Goal: Communication & Community: Answer question/provide support

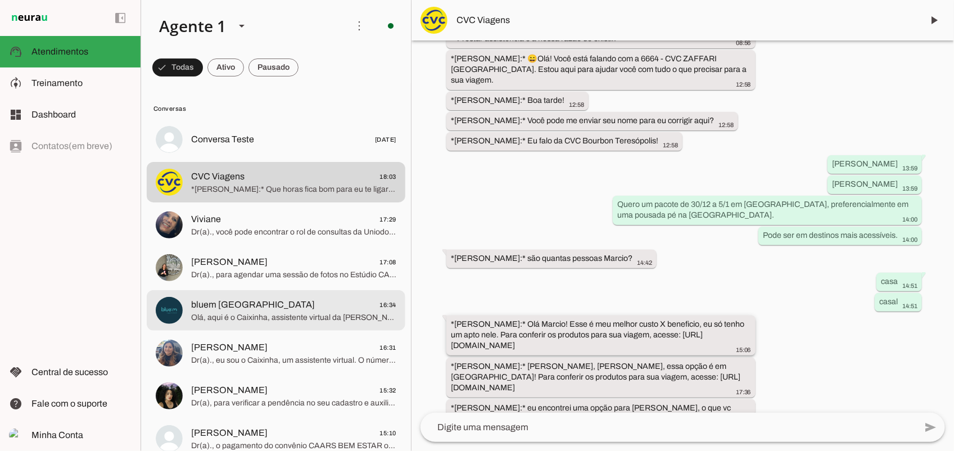
scroll to position [577, 0]
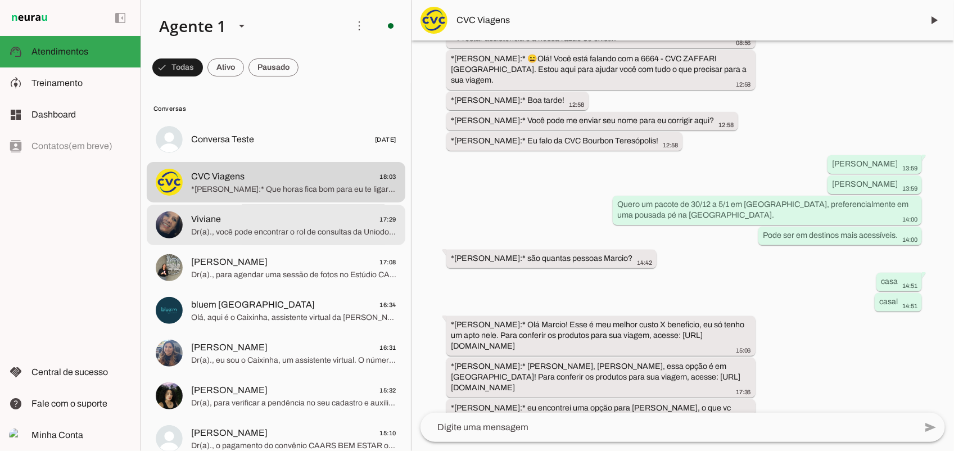
click at [208, 226] on span "Dr(a)., você pode encontrar o rol de consultas da Uniodonto no seguinte link: […" at bounding box center [293, 231] width 205 height 11
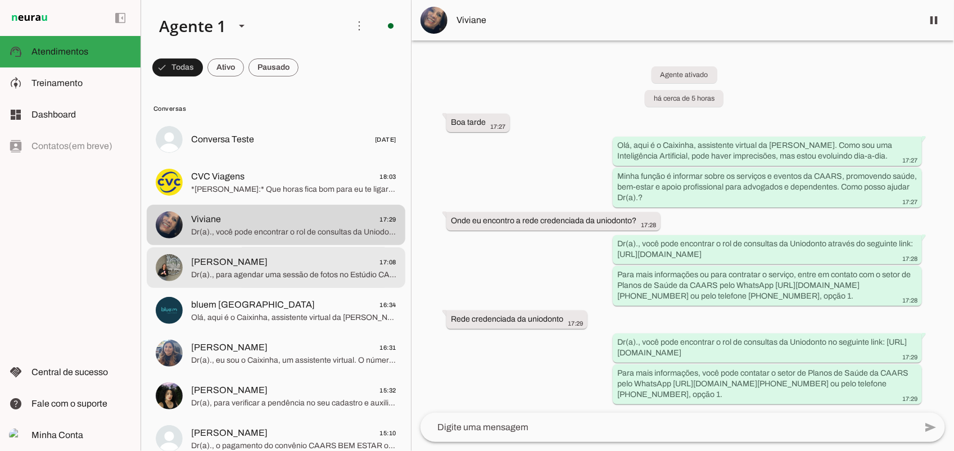
click at [225, 271] on span "Dr(a)., para agendar uma sessão de fotos no Estúdio CAARS, você pode acessar o …" at bounding box center [293, 274] width 205 height 11
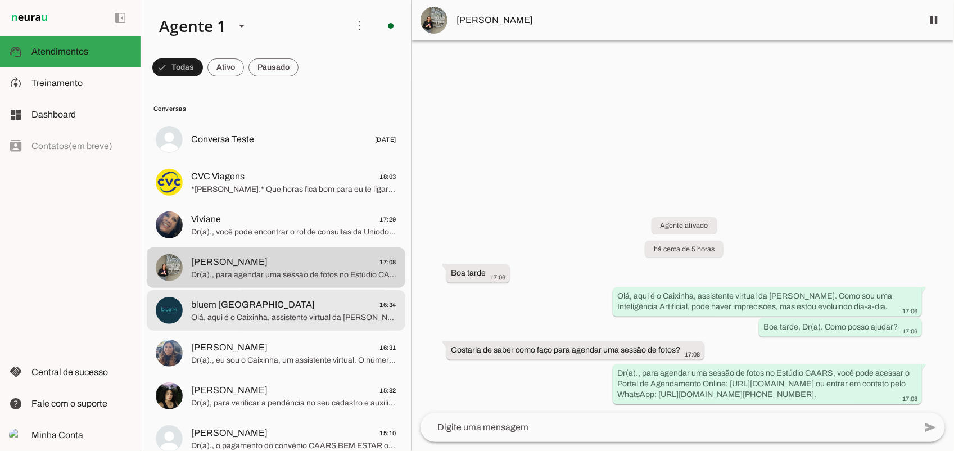
click at [312, 310] on span "bluem [GEOGRAPHIC_DATA] 16:34" at bounding box center [293, 304] width 205 height 14
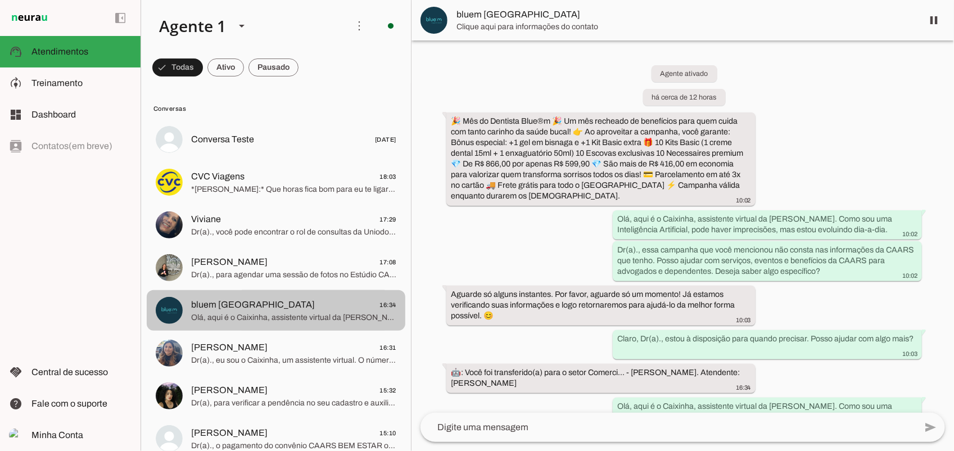
scroll to position [52, 0]
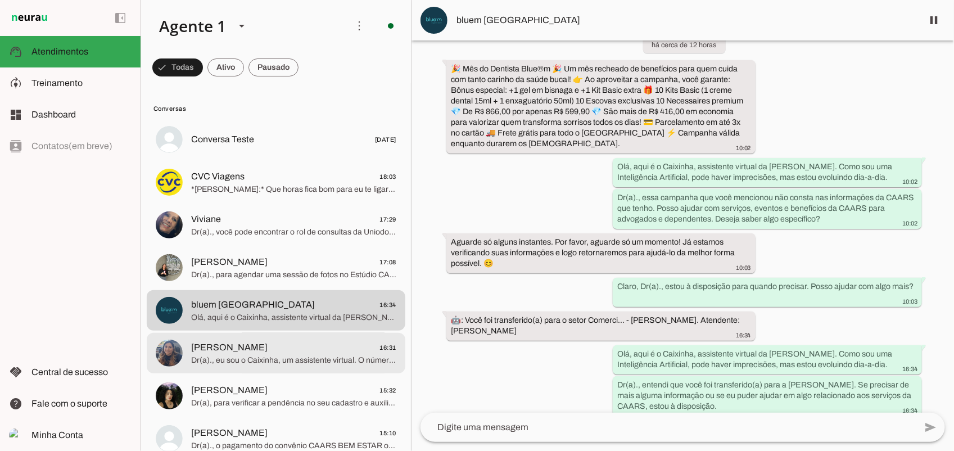
click at [268, 346] on span "[PERSON_NAME]" at bounding box center [229, 347] width 76 height 13
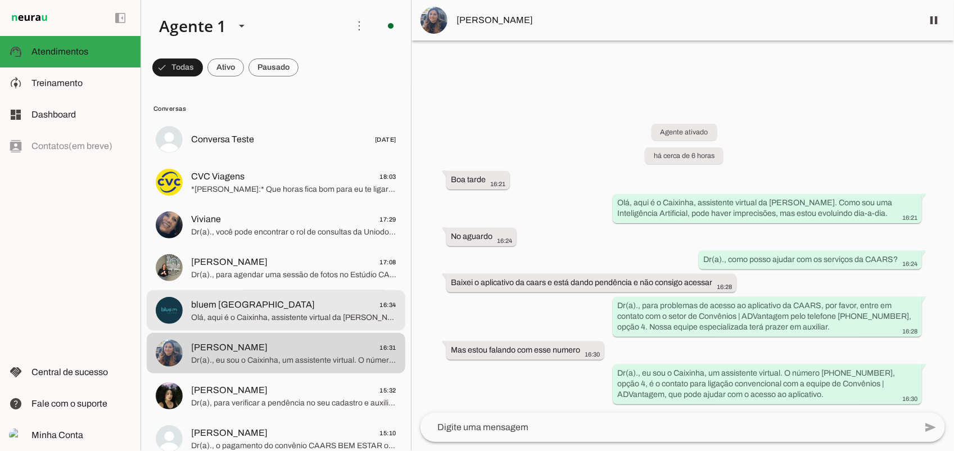
scroll to position [140, 0]
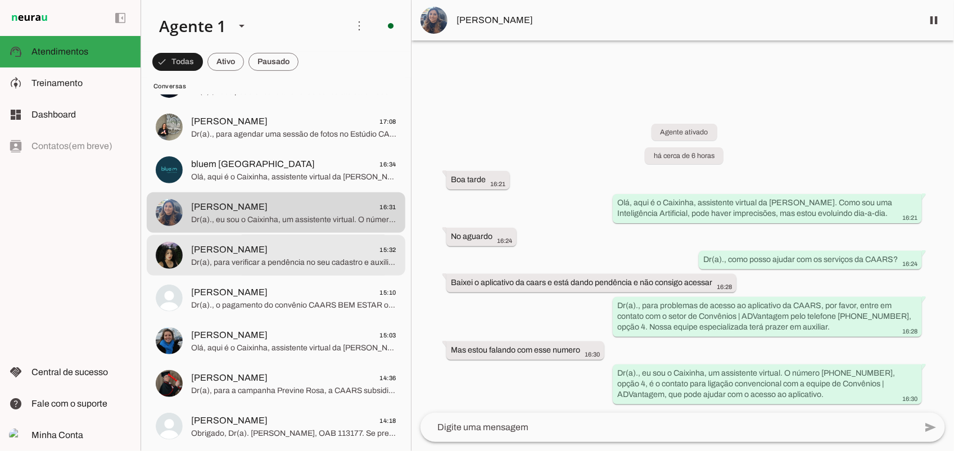
click at [256, 248] on span "[PERSON_NAME] 15:32" at bounding box center [293, 249] width 205 height 14
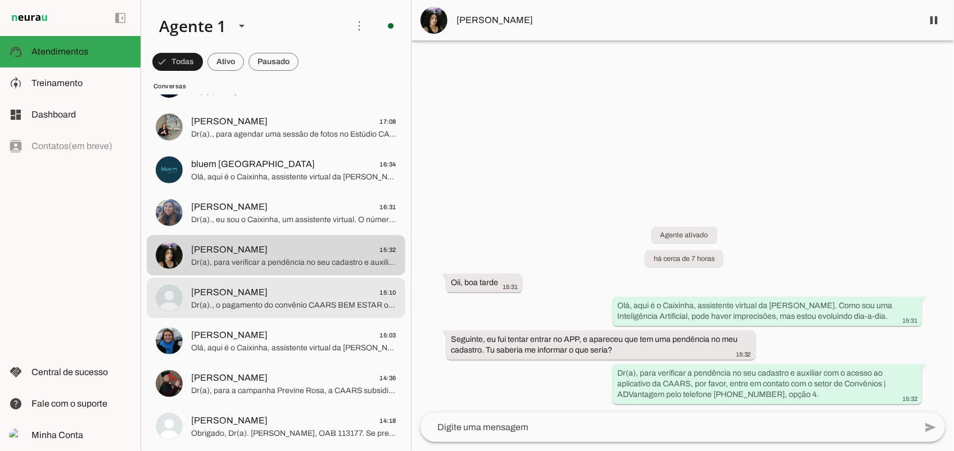
scroll to position [211, 0]
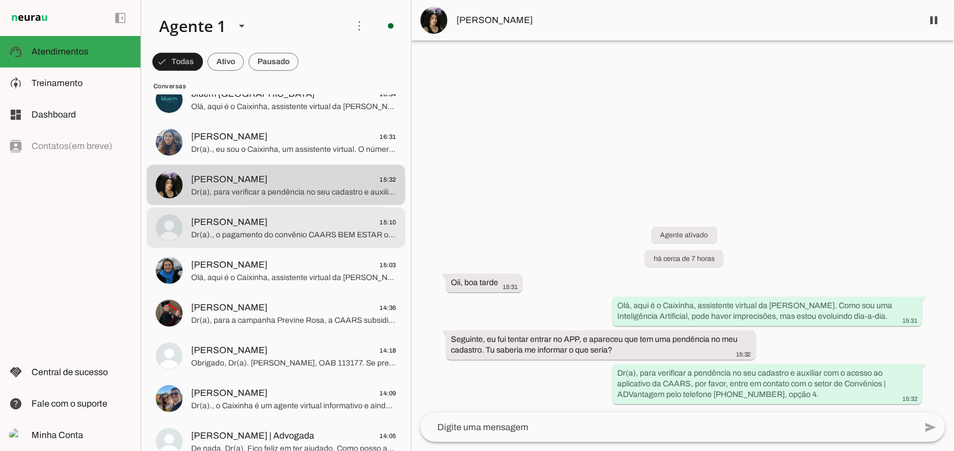
click at [280, 220] on span "[PERSON_NAME] 15:10" at bounding box center [293, 222] width 205 height 14
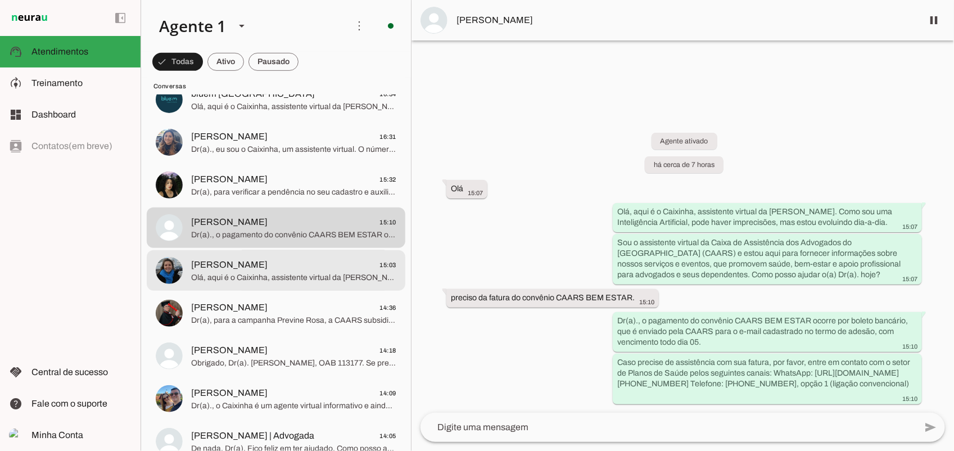
click at [311, 274] on span "Olá, aqui é o Caixinha, assistente virtual da [PERSON_NAME]. Como sou uma Intel…" at bounding box center [293, 276] width 205 height 11
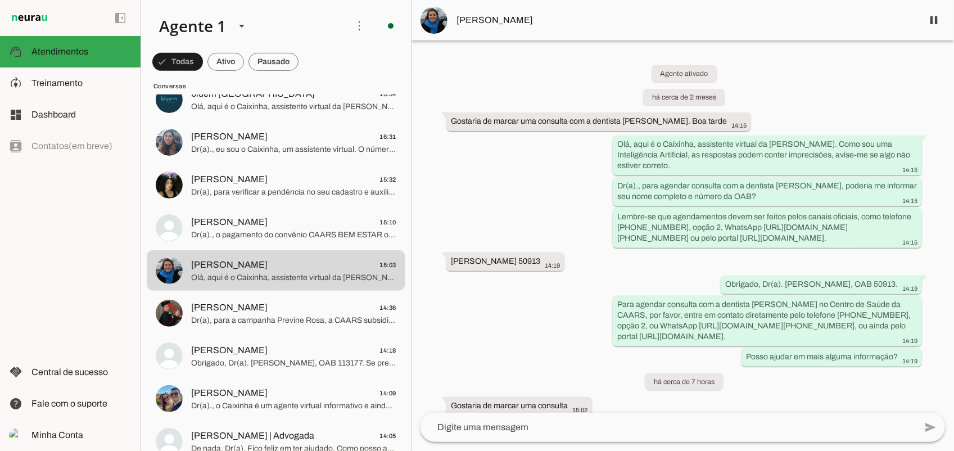
scroll to position [127, 0]
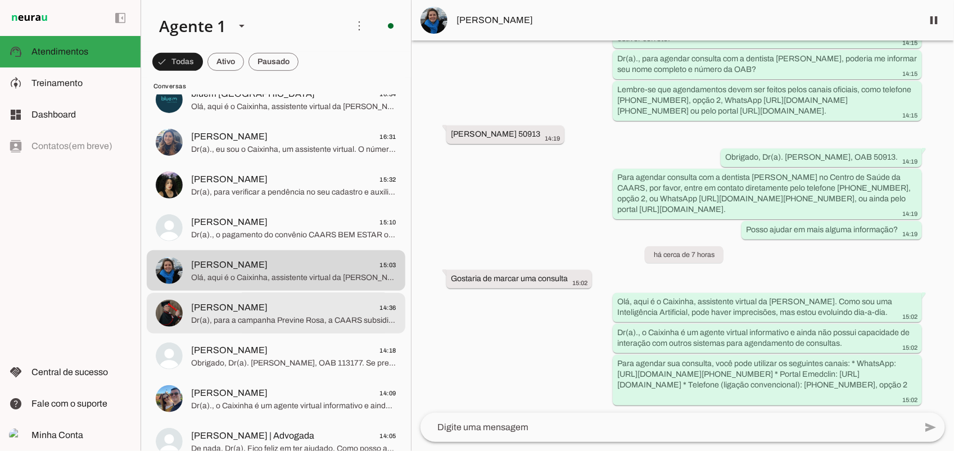
click at [253, 299] on div at bounding box center [293, 313] width 205 height 28
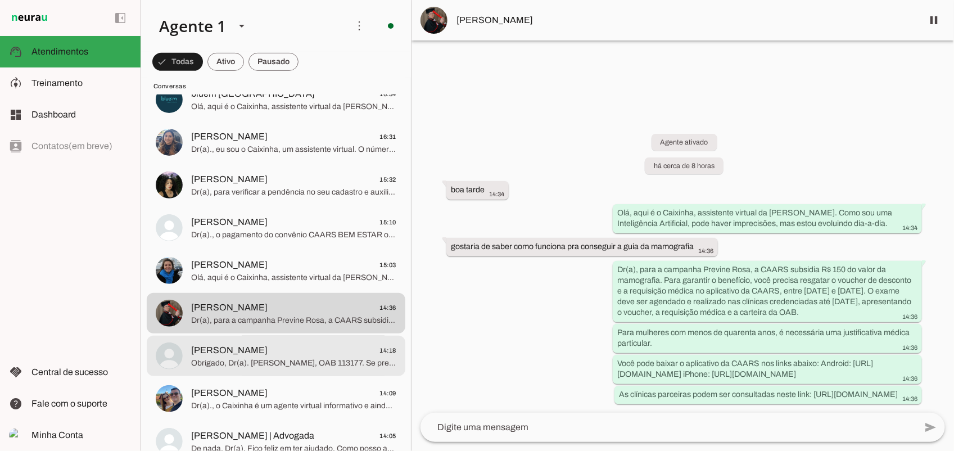
click at [324, 361] on span "Obrigado, Dr(a). [PERSON_NAME], OAB 113177. Se precisar de mais alguma coisa, e…" at bounding box center [293, 362] width 205 height 11
